Goal: Transaction & Acquisition: Purchase product/service

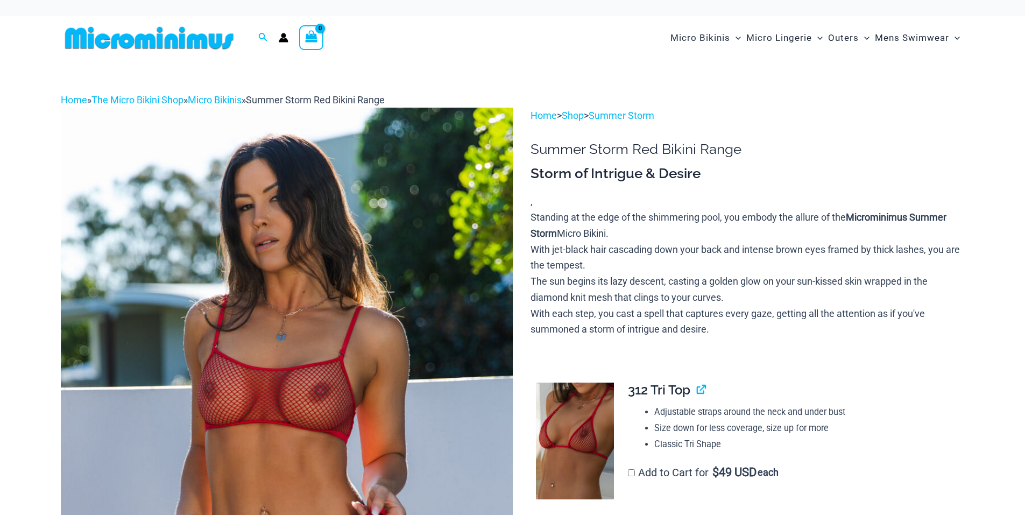
click at [154, 37] on img at bounding box center [149, 38] width 177 height 24
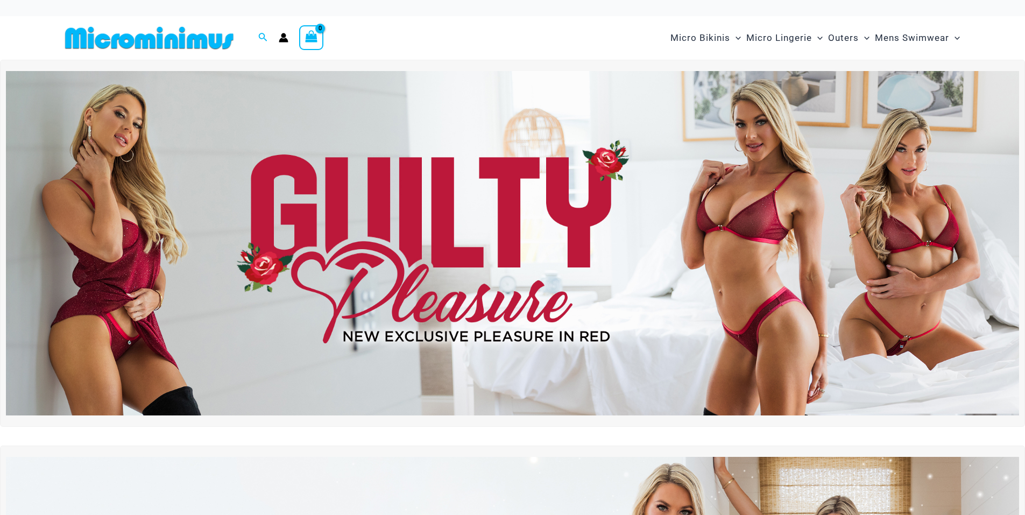
click at [263, 125] on img at bounding box center [512, 243] width 1013 height 344
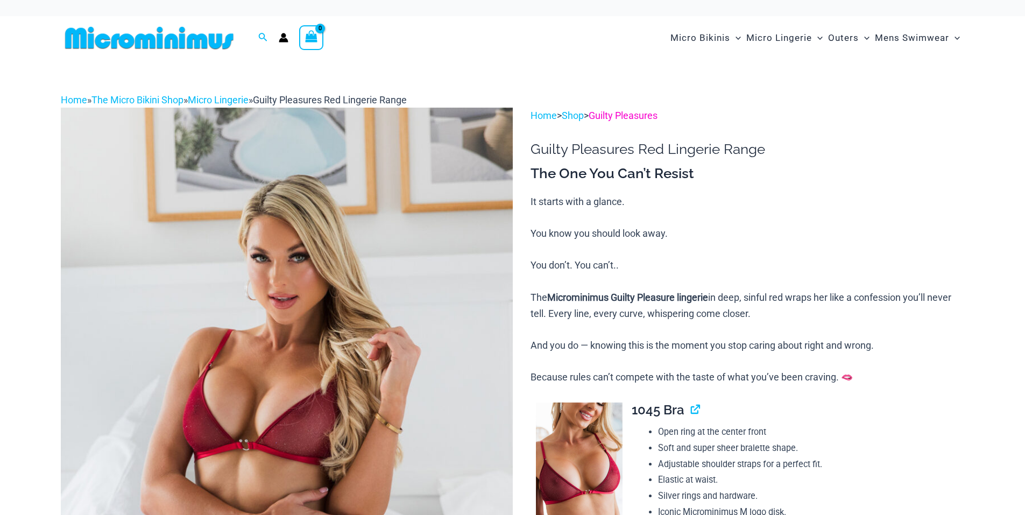
click at [626, 113] on link "Guilty Pleasures" at bounding box center [623, 115] width 69 height 11
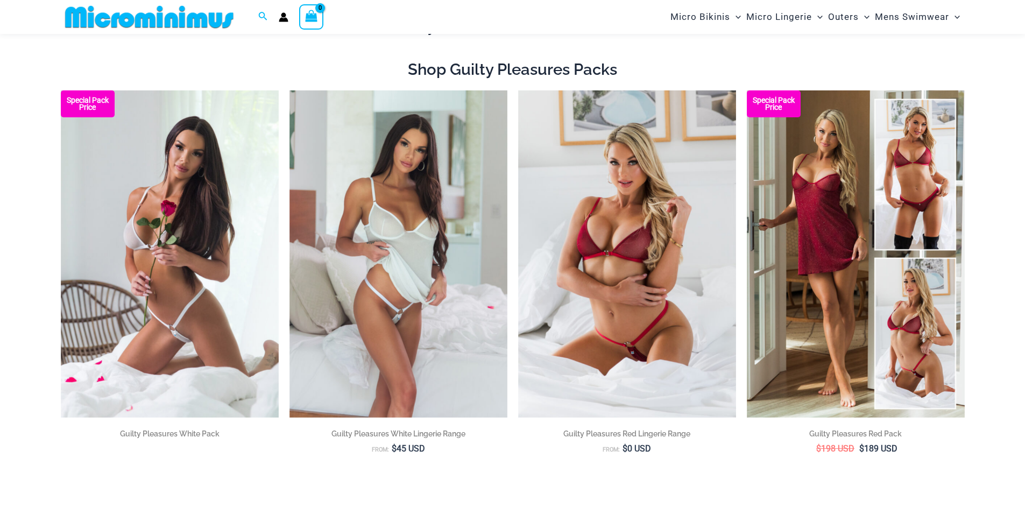
scroll to position [66, 0]
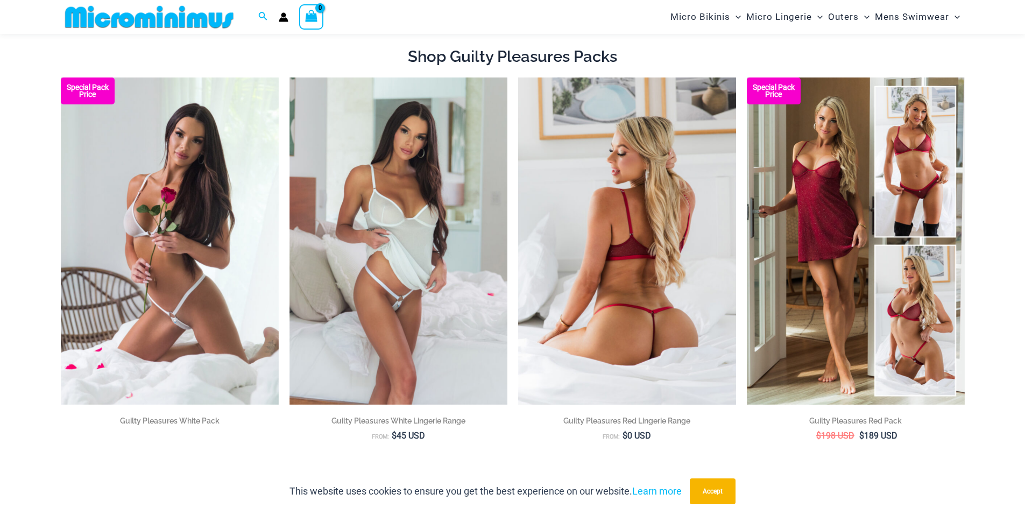
click at [635, 267] on img at bounding box center [627, 240] width 218 height 327
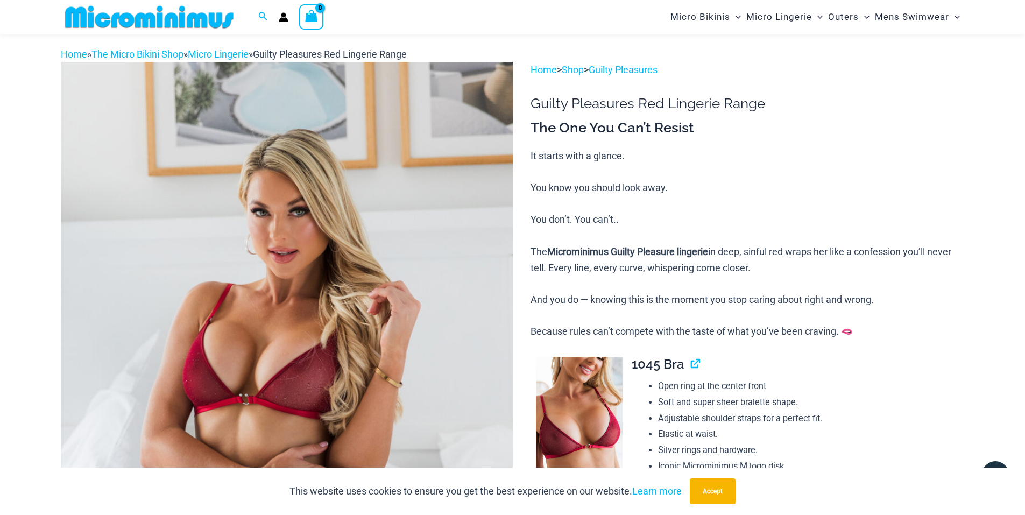
scroll to position [27, 0]
